Goal: Complete application form

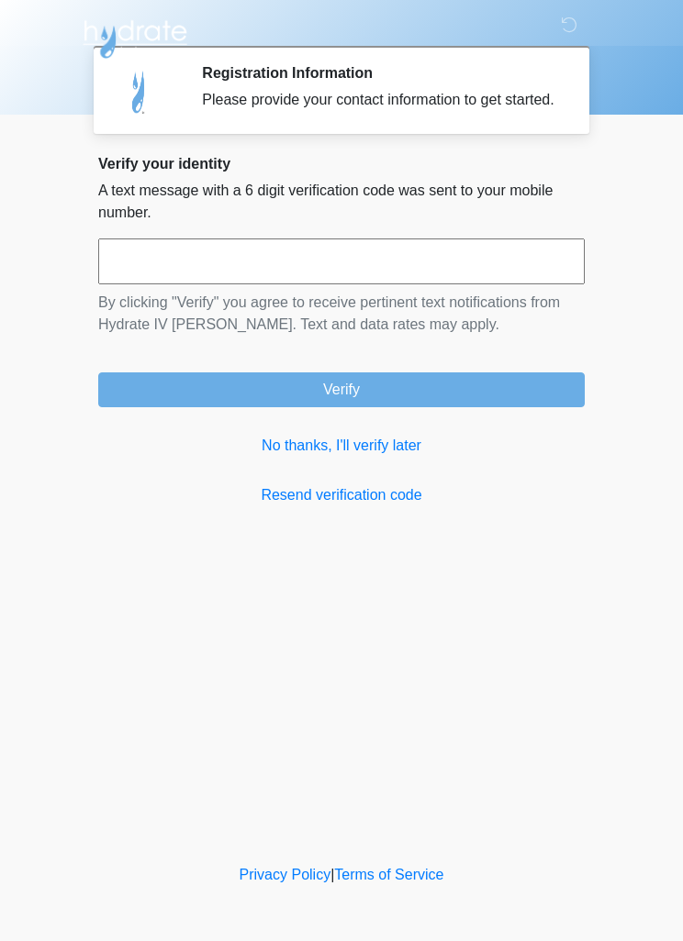
click at [363, 453] on link "No thanks, I'll verify later" at bounding box center [341, 446] width 486 height 22
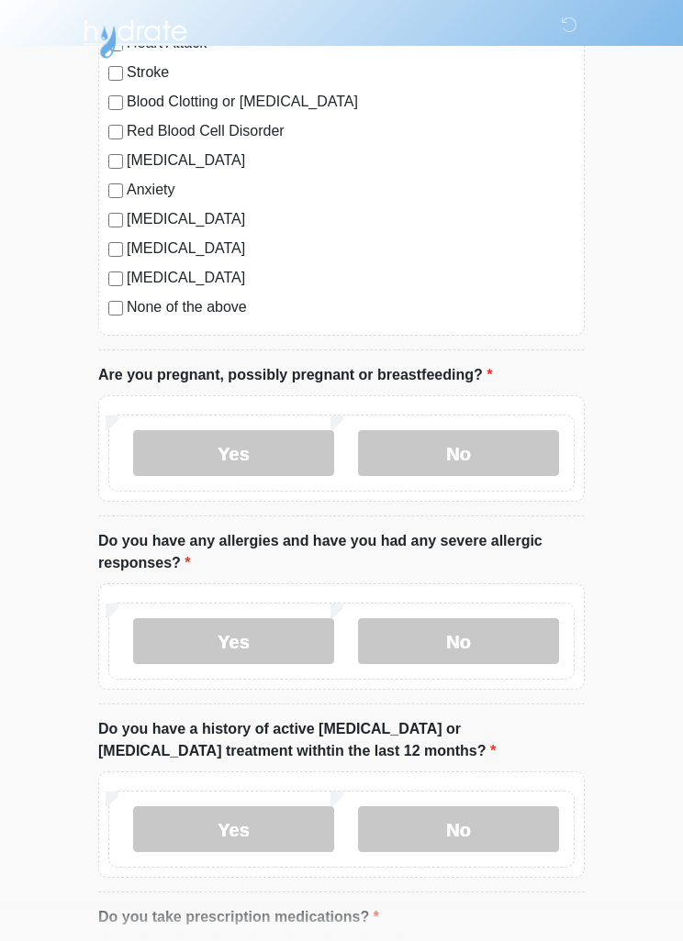
scroll to position [271, 0]
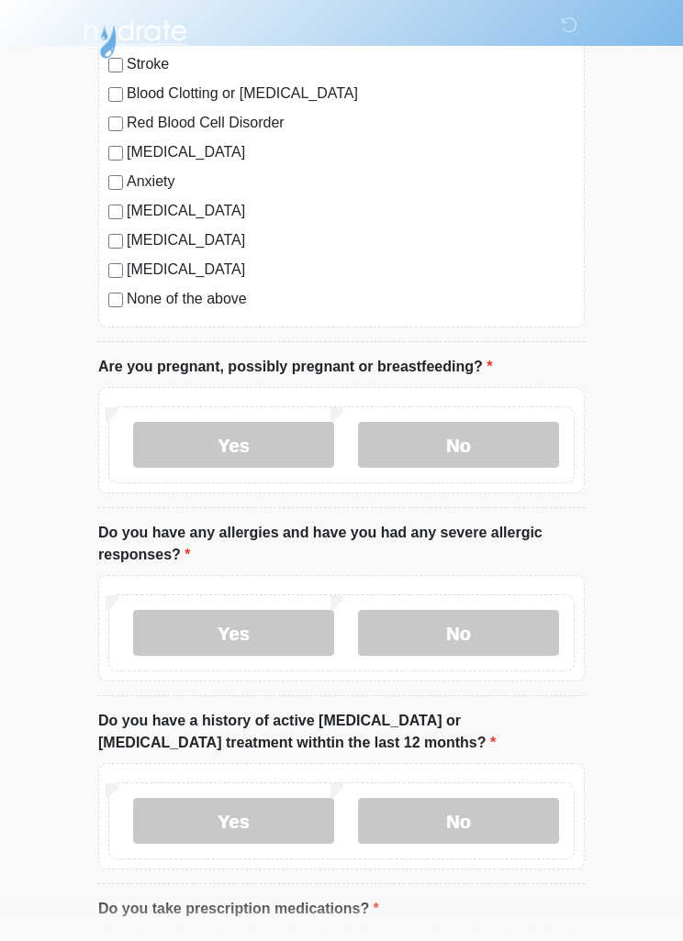
click at [443, 428] on label "No" at bounding box center [458, 445] width 201 height 46
click at [488, 633] on label "No" at bounding box center [458, 633] width 201 height 46
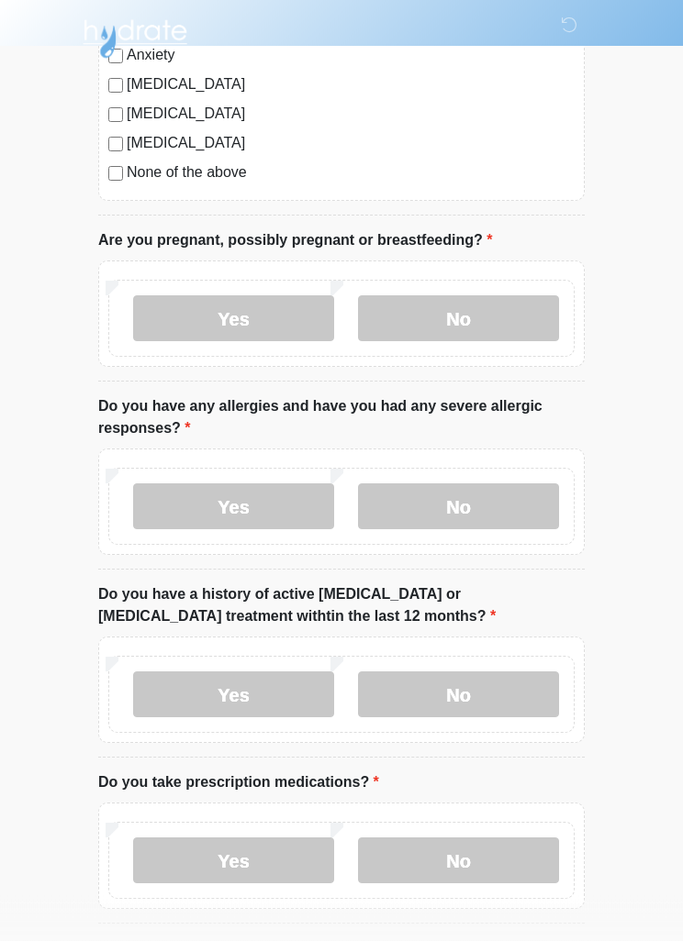
click at [507, 698] on label "No" at bounding box center [458, 696] width 201 height 46
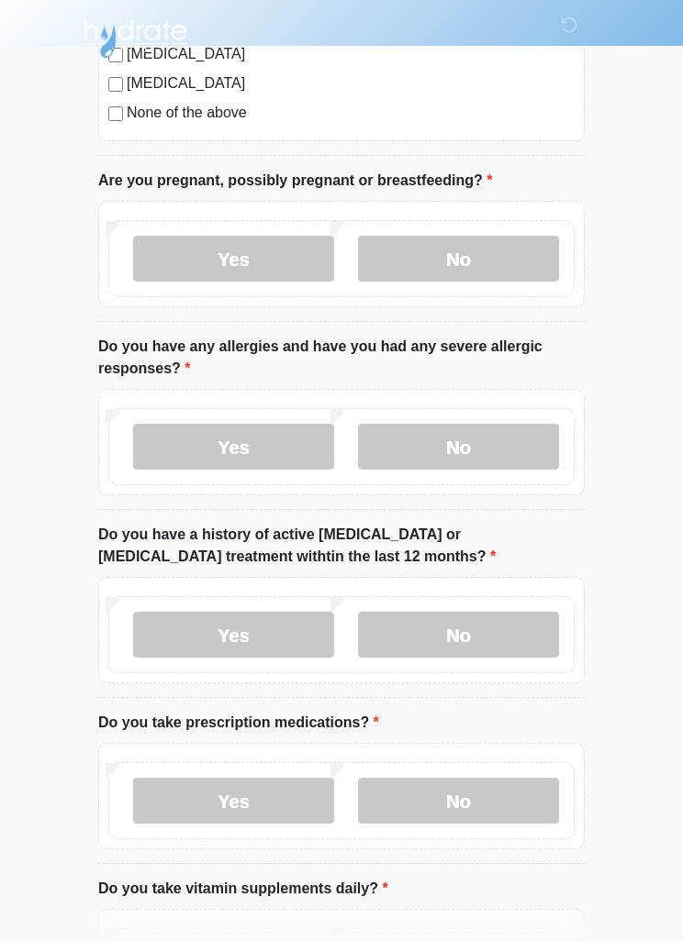
scroll to position [472, 0]
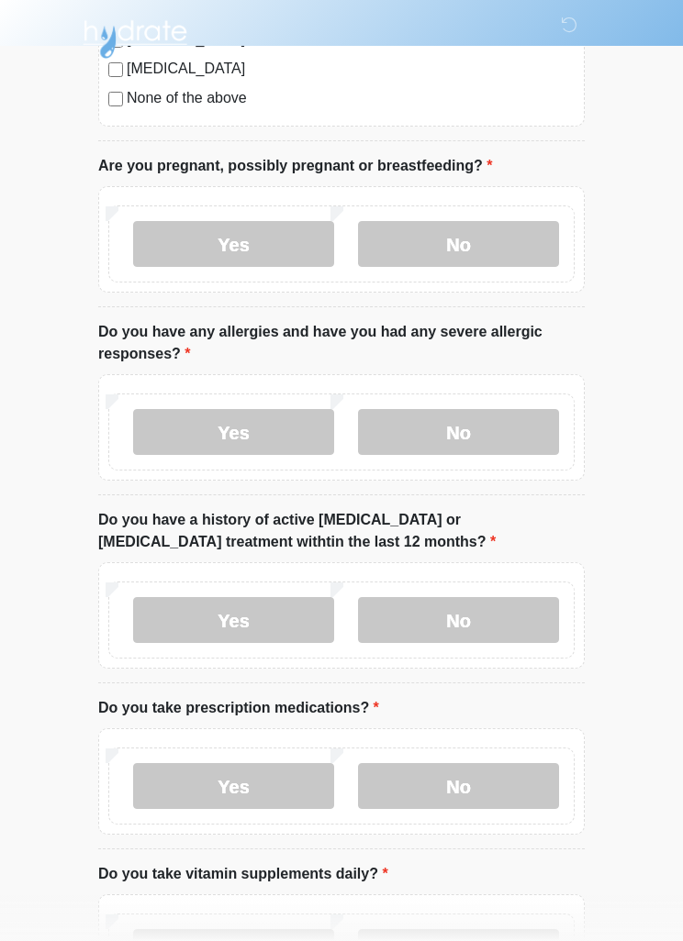
click at [213, 781] on label "Yes" at bounding box center [233, 786] width 201 height 46
click at [164, 911] on textarea "Please list medications and their dose" at bounding box center [341, 924] width 486 height 79
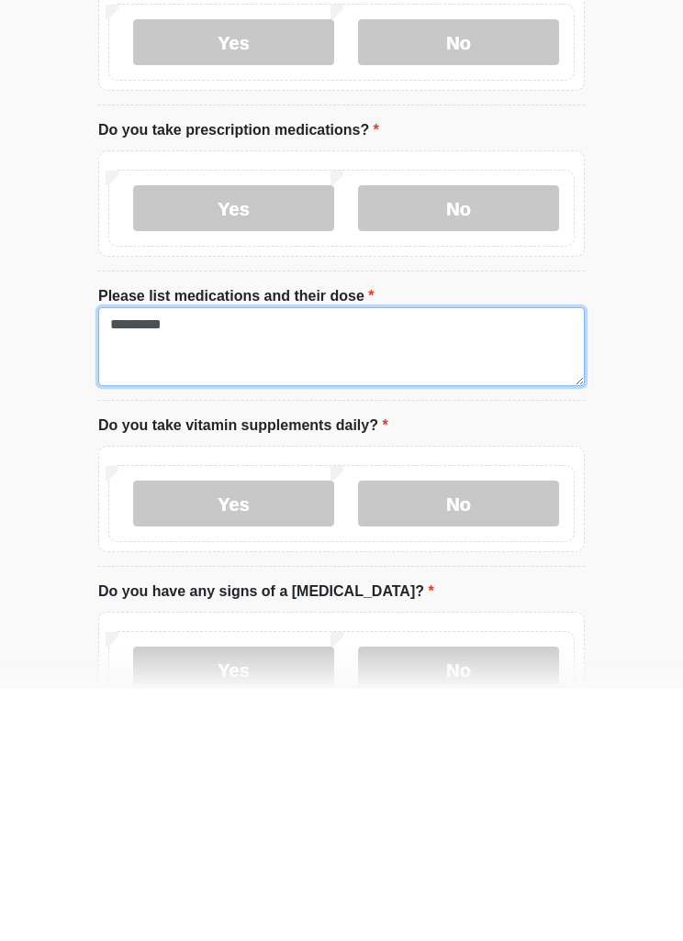
type textarea "********"
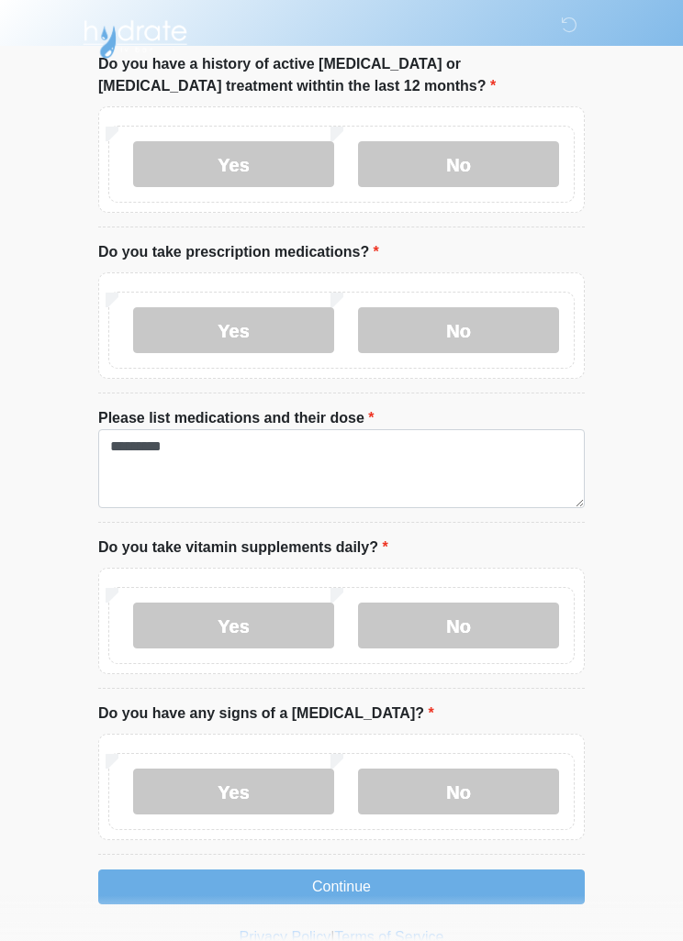
click at [493, 622] on label "No" at bounding box center [458, 626] width 201 height 46
click at [507, 788] on label "No" at bounding box center [458, 792] width 201 height 46
click at [457, 882] on button "Continue" at bounding box center [341, 887] width 486 height 35
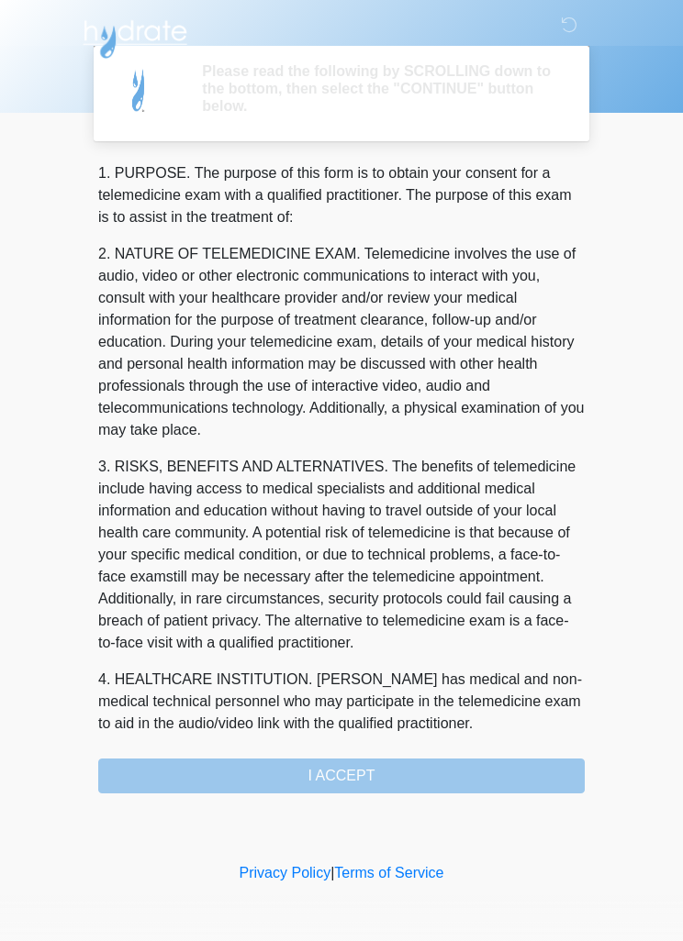
scroll to position [0, 0]
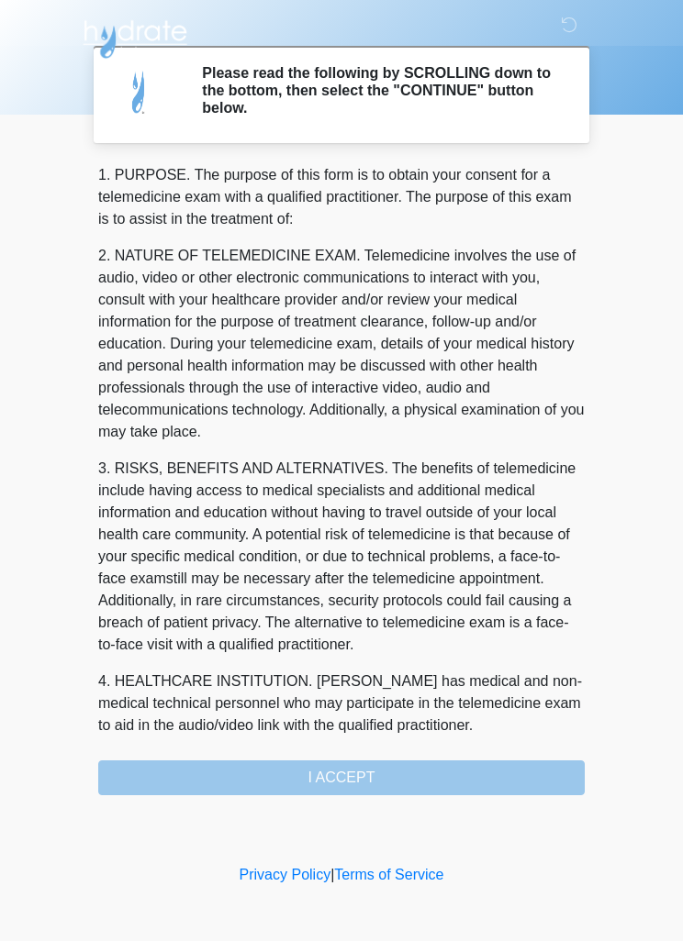
click at [465, 774] on div "1. PURPOSE. The purpose of this form is to obtain your consent for a telemedici…" at bounding box center [341, 479] width 486 height 631
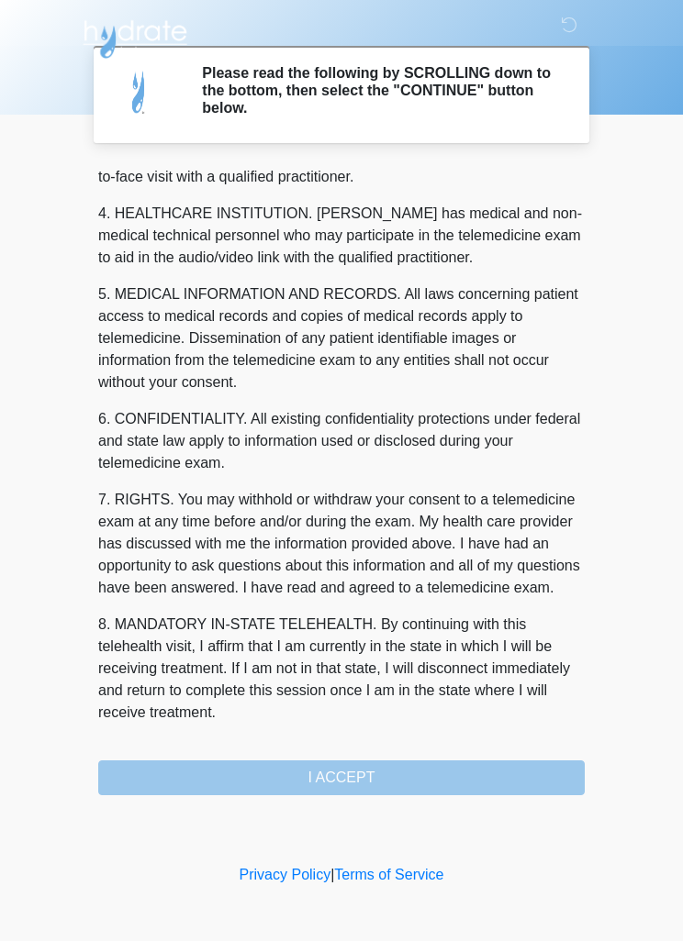
scroll to position [512, 0]
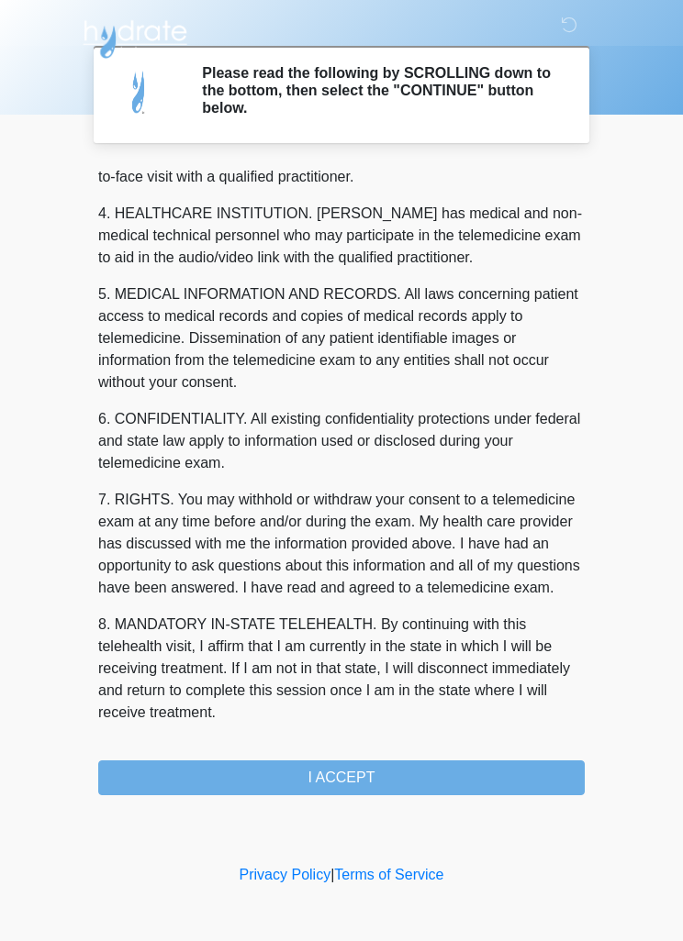
click at [262, 780] on button "I ACCEPT" at bounding box center [341, 778] width 486 height 35
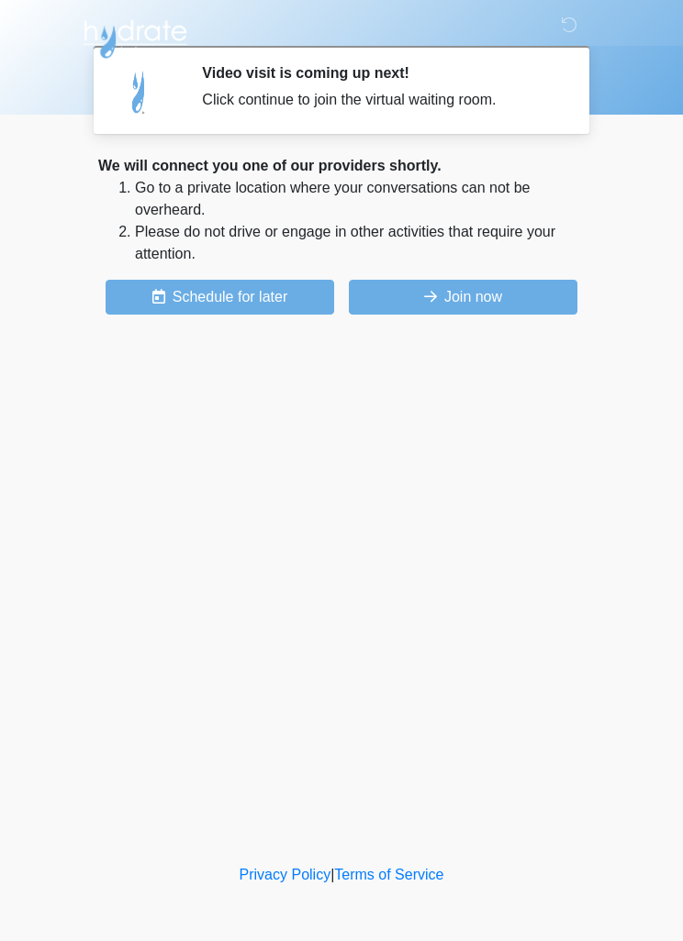
click at [528, 307] on button "Join now" at bounding box center [463, 297] width 228 height 35
